Goal: Task Accomplishment & Management: Use online tool/utility

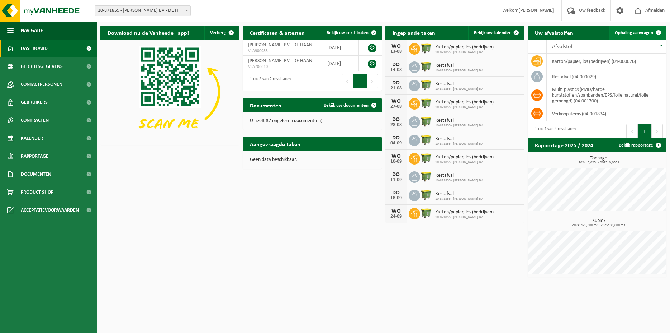
click at [630, 33] on span "Ophaling aanvragen" at bounding box center [634, 32] width 38 height 5
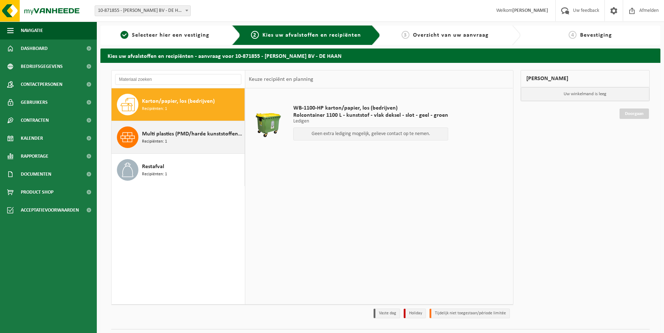
click at [164, 139] on span "Recipiënten: 1" at bounding box center [154, 141] width 25 height 7
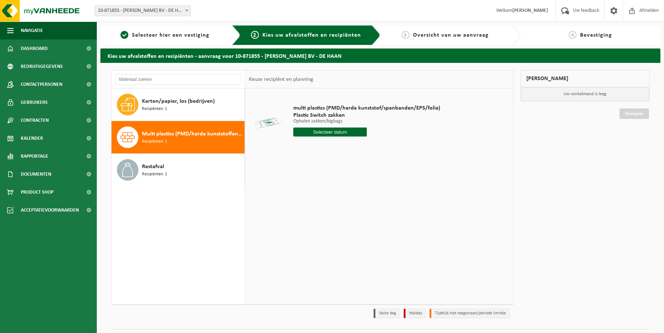
drag, startPoint x: 322, startPoint y: 133, endPoint x: 338, endPoint y: 140, distance: 17.2
click at [322, 133] on input "text" at bounding box center [330, 131] width 74 height 9
click at [341, 205] on div "21" at bounding box center [338, 206] width 13 height 11
type input "Van 2025-08-21"
drag, startPoint x: 344, startPoint y: 143, endPoint x: 199, endPoint y: 140, distance: 144.2
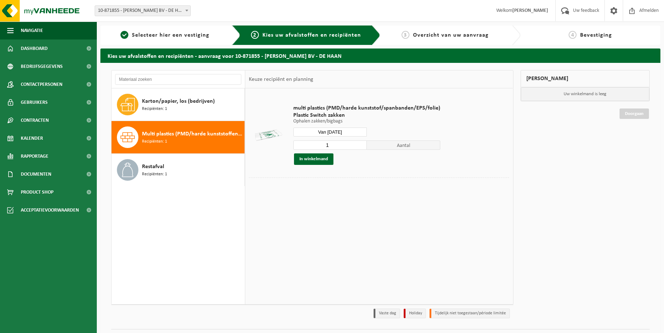
click at [293, 141] on input "1" at bounding box center [330, 144] width 74 height 9
type input "7"
click at [316, 159] on button "In winkelmand" at bounding box center [313, 158] width 39 height 11
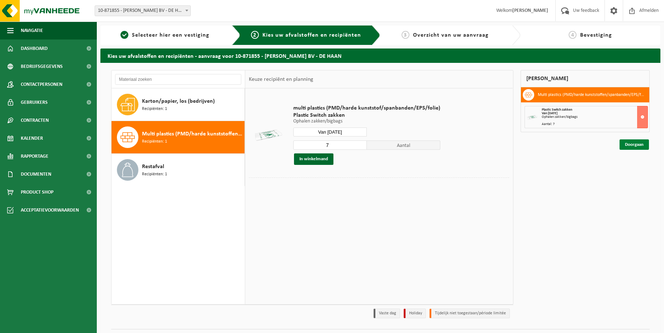
click at [635, 144] on link "Doorgaan" at bounding box center [634, 144] width 29 height 10
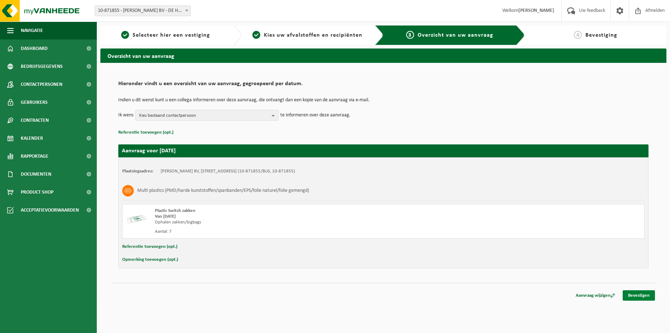
click at [637, 295] on link "Bevestigen" at bounding box center [639, 295] width 32 height 10
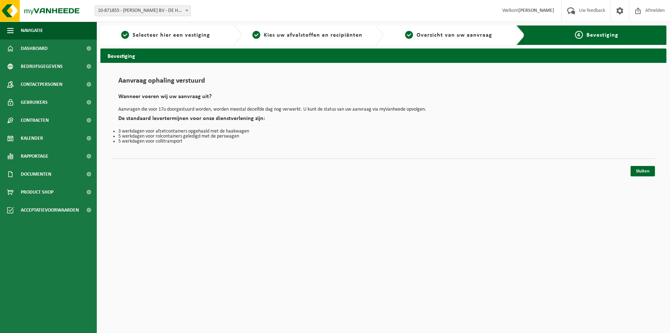
click at [330, 206] on html "Vestiging: 10-871855 - DEWAELE HENRI BV - DE HAAN 10-871855 - DEWAELE HENRI BV …" at bounding box center [335, 166] width 670 height 333
click at [645, 170] on link "Sluiten" at bounding box center [643, 171] width 24 height 10
